Goal: Information Seeking & Learning: Learn about a topic

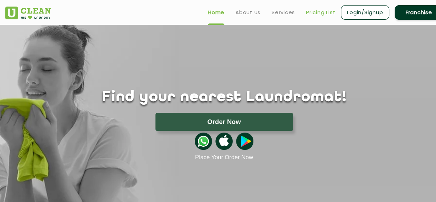
click at [317, 11] on link "Pricing List" at bounding box center [320, 12] width 29 height 8
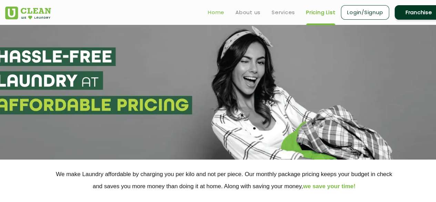
click at [217, 10] on link "Home" at bounding box center [216, 12] width 17 height 8
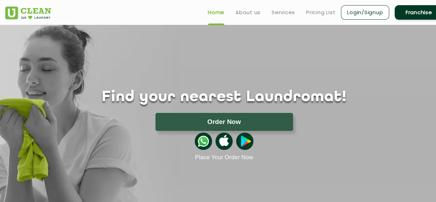
click at [320, 16] on ul "Home About us Services Pricing List Login/Signup Franchise" at bounding box center [323, 12] width 241 height 16
click at [321, 15] on link "Pricing List" at bounding box center [320, 12] width 29 height 8
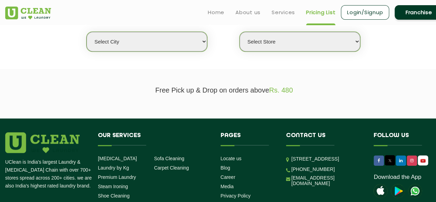
scroll to position [176, 0]
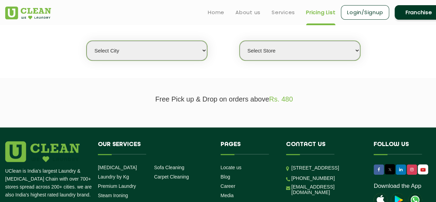
click at [186, 53] on select "Select city Aalo Abu Dhabi Agartala Agra Ahmedabad Akola Aligarh Alwar - UClean…" at bounding box center [147, 51] width 121 height 20
click at [206, 36] on div "Select city Aalo Abu Dhabi Agartala Agra Ahmedabad Akola Aligarh Alwar - UClean…" at bounding box center [224, 38] width 448 height 45
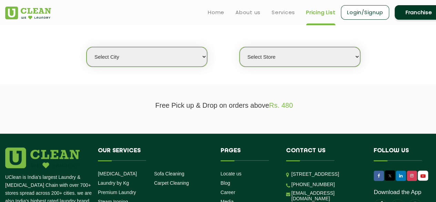
scroll to position [169, 0]
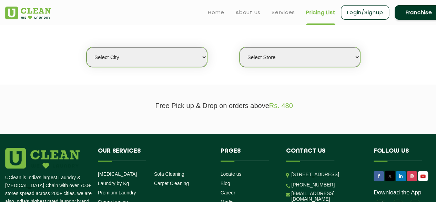
click at [186, 51] on select "Select city Aalo Abu Dhabi Agartala Agra Ahmedabad Akola Aligarh Alwar - UClean…" at bounding box center [147, 57] width 121 height 20
select select "11"
click at [87, 47] on select "Select city Aalo Abu Dhabi Agartala Agra Ahmedabad Akola Aligarh Alwar - UClean…" at bounding box center [147, 57] width 121 height 20
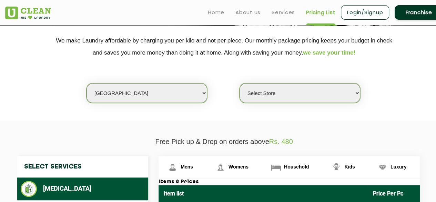
scroll to position [133, 0]
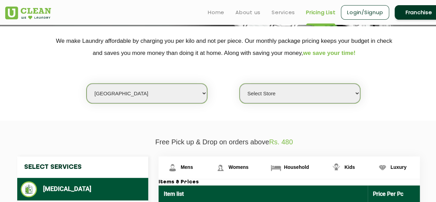
click at [309, 94] on select "Select Store UClean Anna Nagar UClean Navalur UClean Chitlapakkam UClean Urrapa…" at bounding box center [300, 93] width 121 height 20
select select "451"
click at [240, 83] on select "Select Store UClean Anna Nagar UClean Navalur UClean Chitlapakkam UClean Urrapa…" at bounding box center [300, 93] width 121 height 20
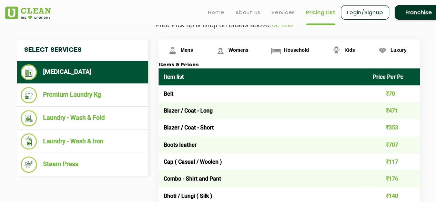
scroll to position [254, 0]
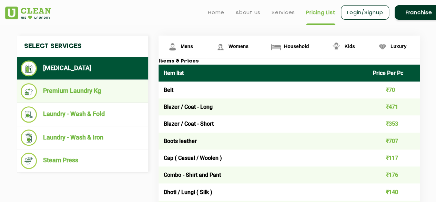
click at [81, 90] on li "Premium Laundry Kg" at bounding box center [83, 91] width 124 height 16
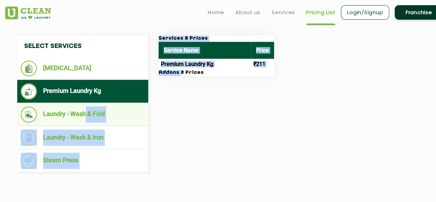
drag, startPoint x: 179, startPoint y: 70, endPoint x: 83, endPoint y: 111, distance: 104.9
click at [83, 111] on div "Select Services Dry Cleaning Premium Laundry Kg Laundry - Wash & Fold Laundry -…" at bounding box center [224, 104] width 424 height 137
click at [127, 115] on li "Laundry - Wash & Fold" at bounding box center [83, 114] width 124 height 16
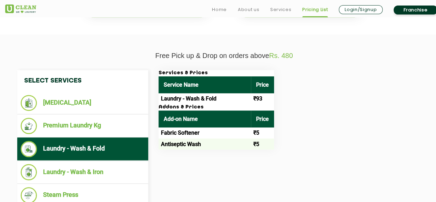
scroll to position [231, 0]
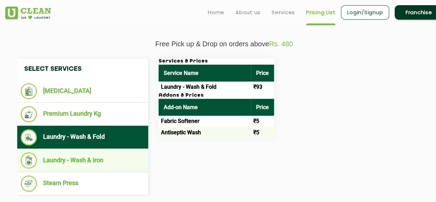
click at [80, 158] on li "Laundry - Wash & Iron" at bounding box center [83, 160] width 124 height 16
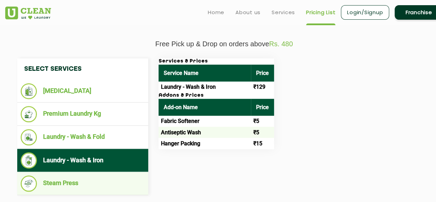
click at [62, 175] on li "Steam Press" at bounding box center [83, 183] width 124 height 16
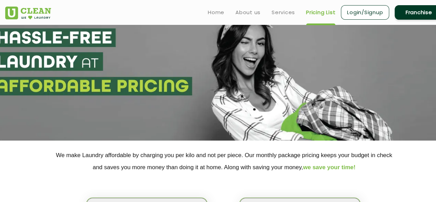
scroll to position [8, 0]
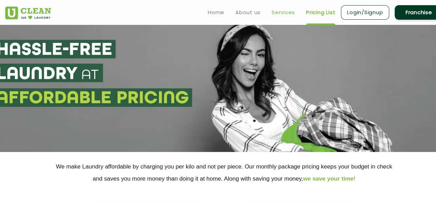
click at [279, 11] on link "Services" at bounding box center [283, 12] width 23 height 8
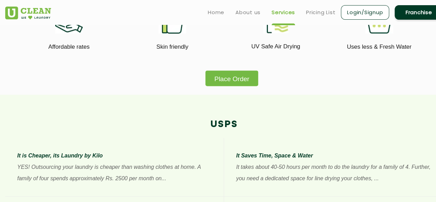
scroll to position [433, 0]
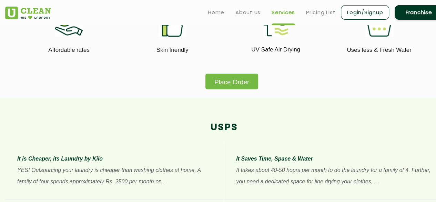
click at [235, 79] on button "Place Order" at bounding box center [232, 81] width 53 height 16
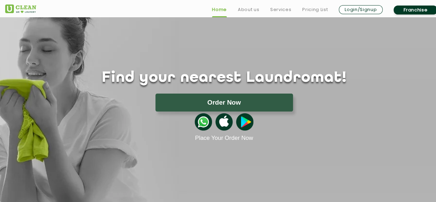
scroll to position [20, 0]
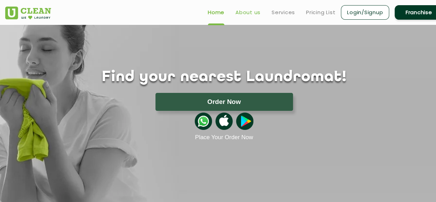
click at [237, 11] on link "About us" at bounding box center [248, 12] width 25 height 8
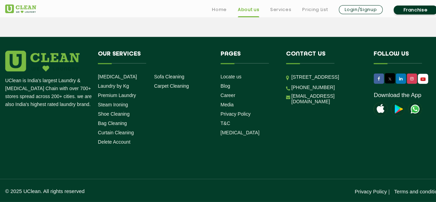
scroll to position [1015, 0]
click at [222, 8] on link "Home" at bounding box center [219, 10] width 15 height 8
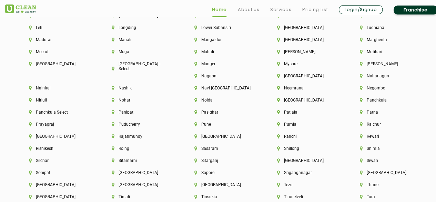
scroll to position [1763, 0]
click at [252, 11] on link "About us" at bounding box center [248, 10] width 21 height 8
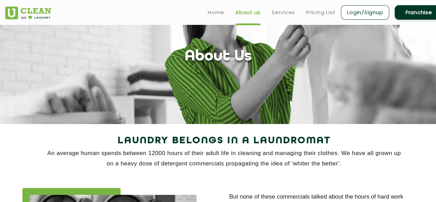
scroll to position [37, 0]
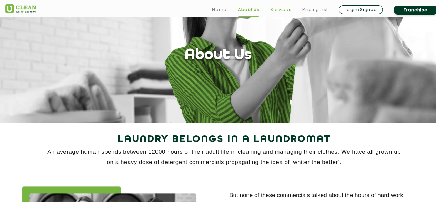
click at [275, 8] on link "Services" at bounding box center [280, 10] width 21 height 8
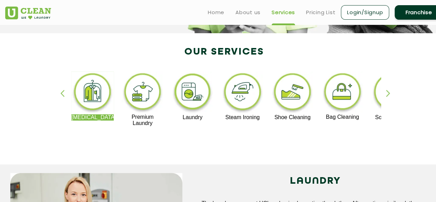
scroll to position [137, 0]
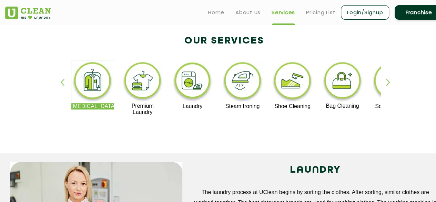
click at [387, 82] on div "button" at bounding box center [391, 88] width 10 height 19
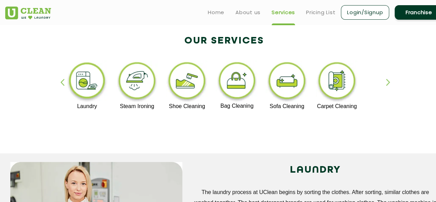
click at [387, 82] on div "button" at bounding box center [391, 88] width 10 height 19
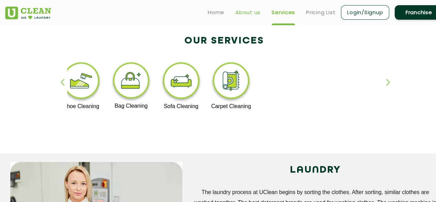
click at [252, 11] on link "About us" at bounding box center [248, 12] width 25 height 8
